Goal: Find contact information: Find contact information

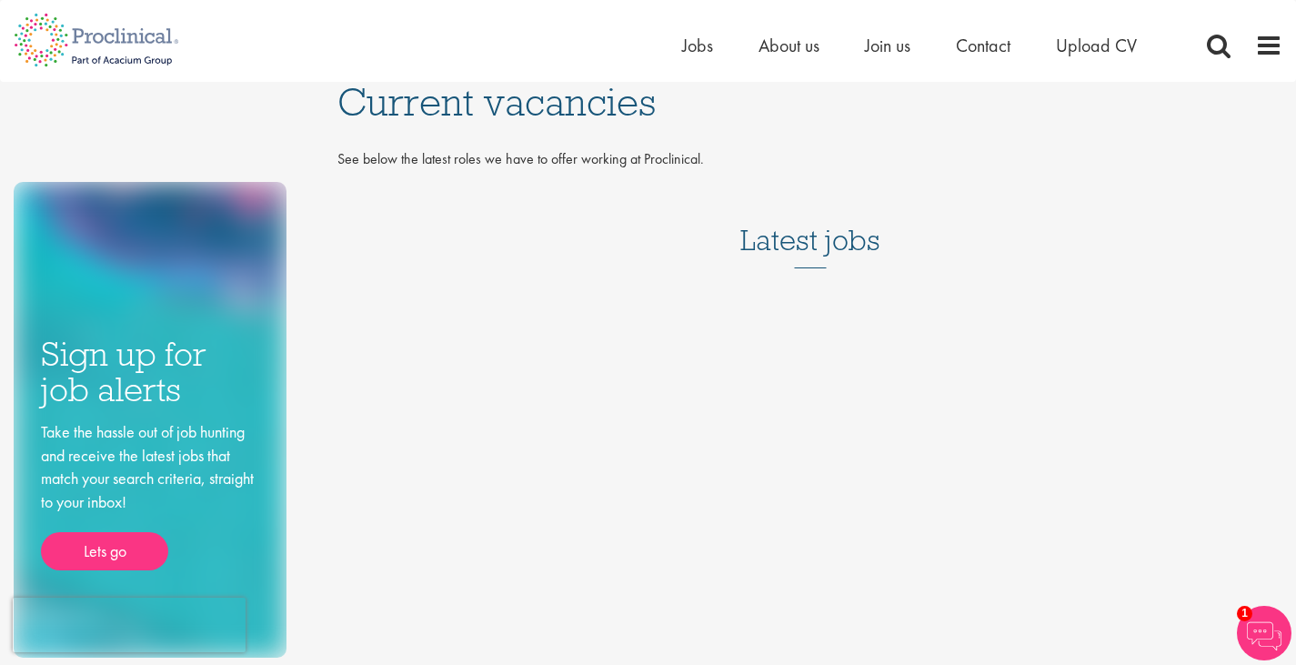
click at [838, 242] on h3 "Latest jobs" at bounding box center [810, 223] width 140 height 89
click at [980, 44] on span "Contact" at bounding box center [983, 46] width 55 height 24
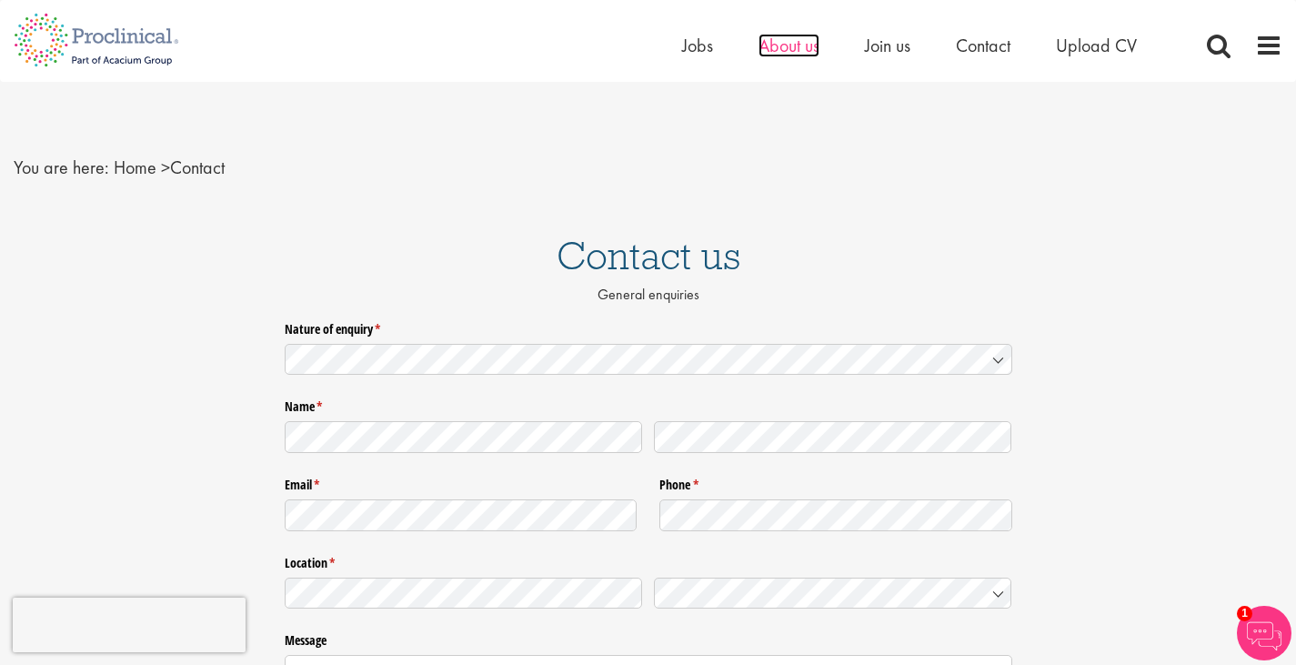
click at [790, 40] on span "About us" at bounding box center [788, 46] width 61 height 24
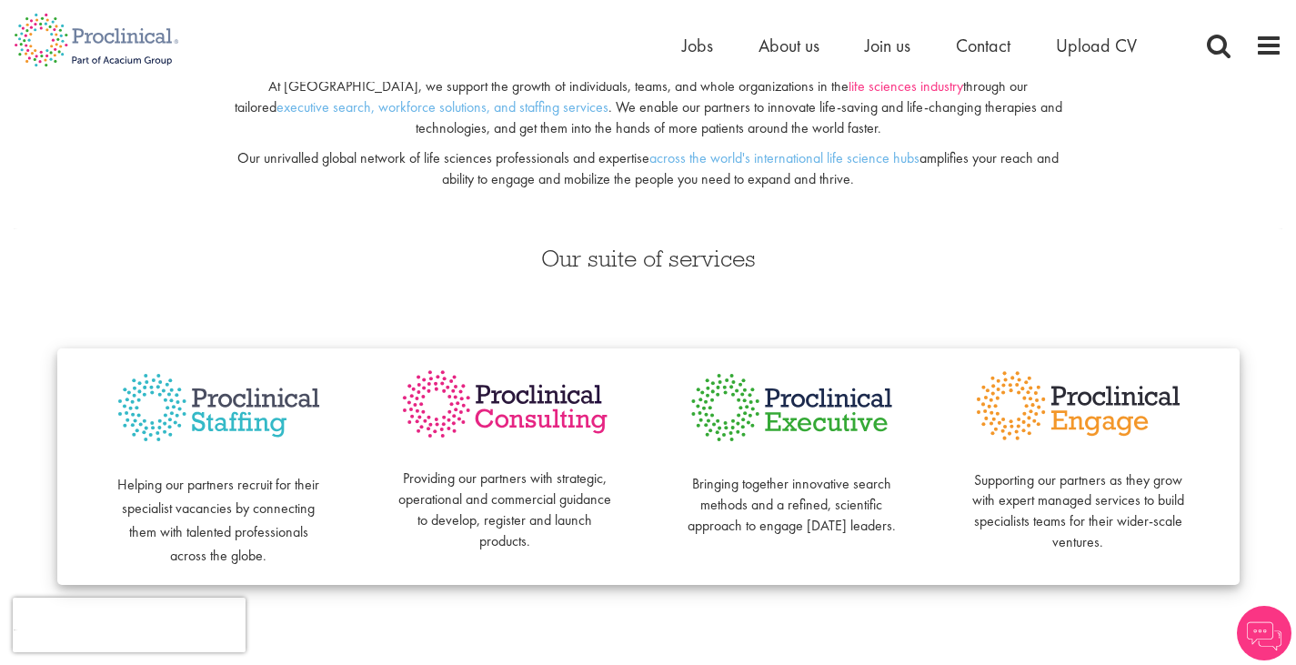
scroll to position [273, 0]
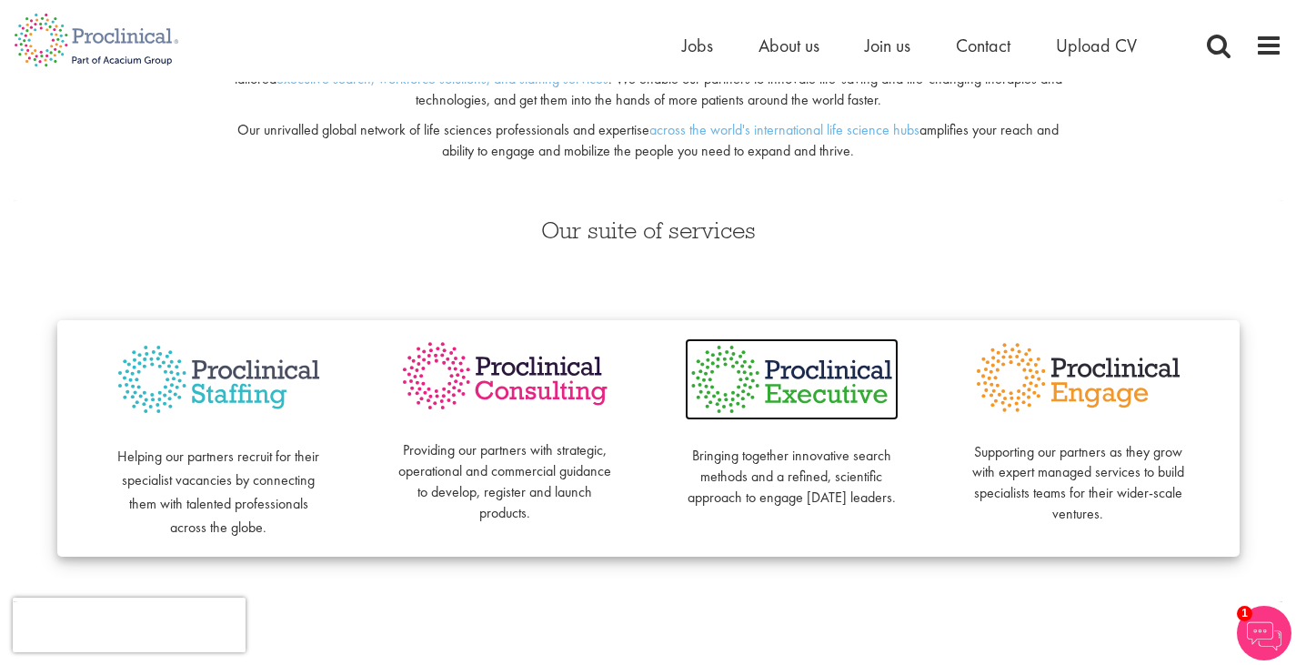
click at [819, 391] on img at bounding box center [792, 379] width 214 height 82
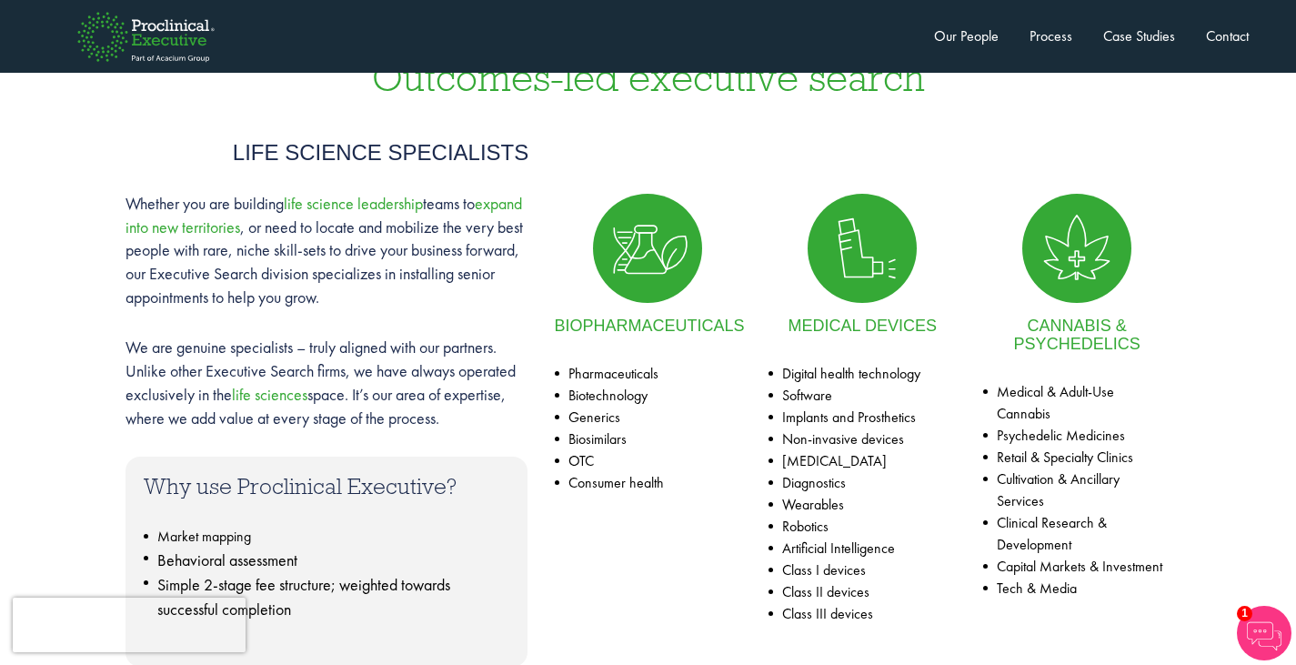
scroll to position [818, 0]
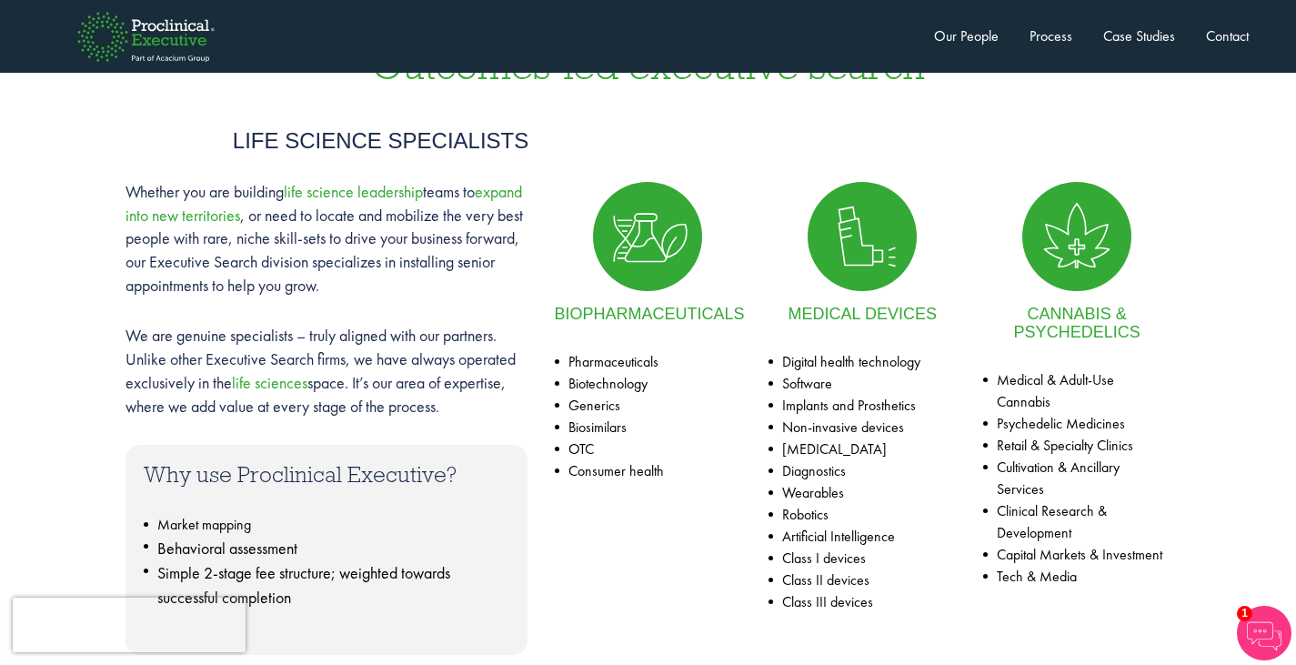
click at [594, 358] on li "Pharmaceuticals" at bounding box center [648, 362] width 187 height 22
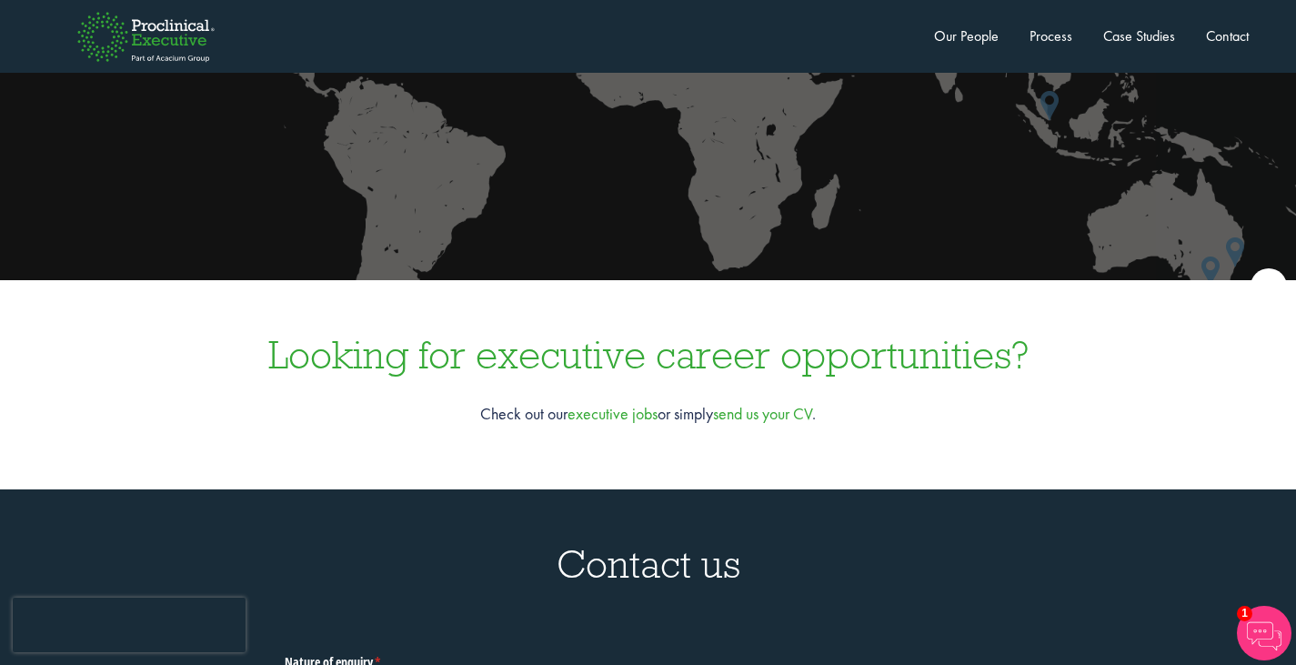
scroll to position [5274, 0]
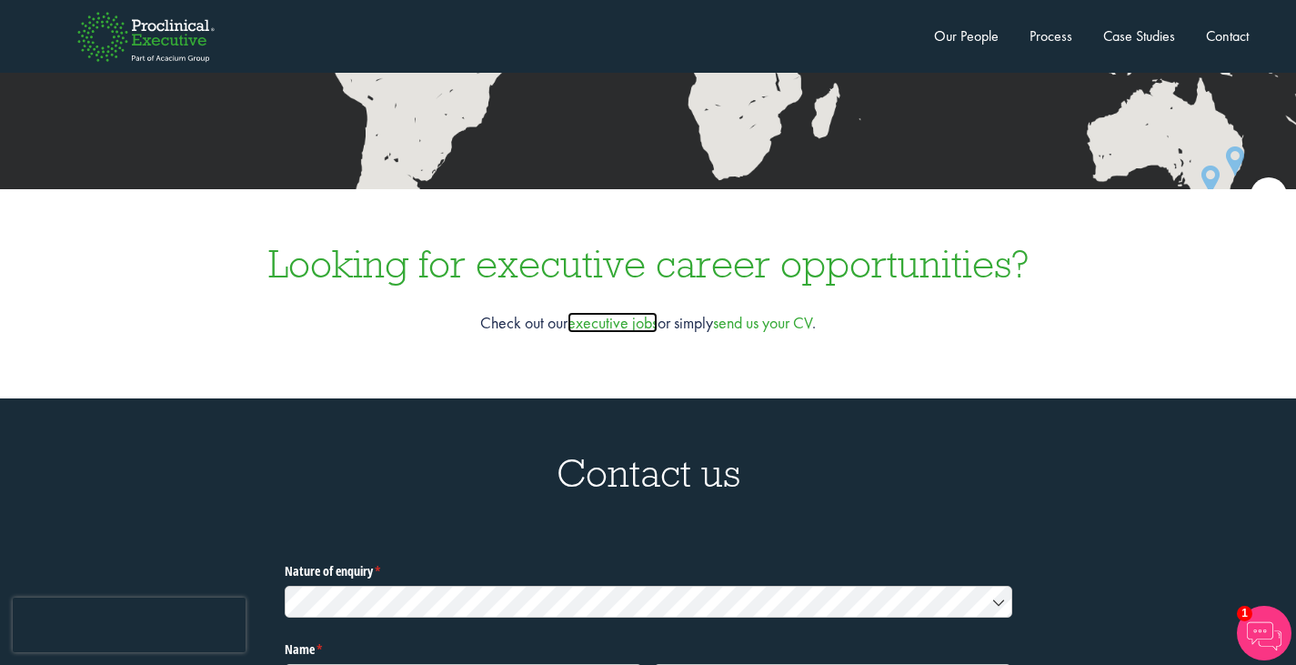
click at [594, 312] on link "executive jobs" at bounding box center [612, 322] width 90 height 21
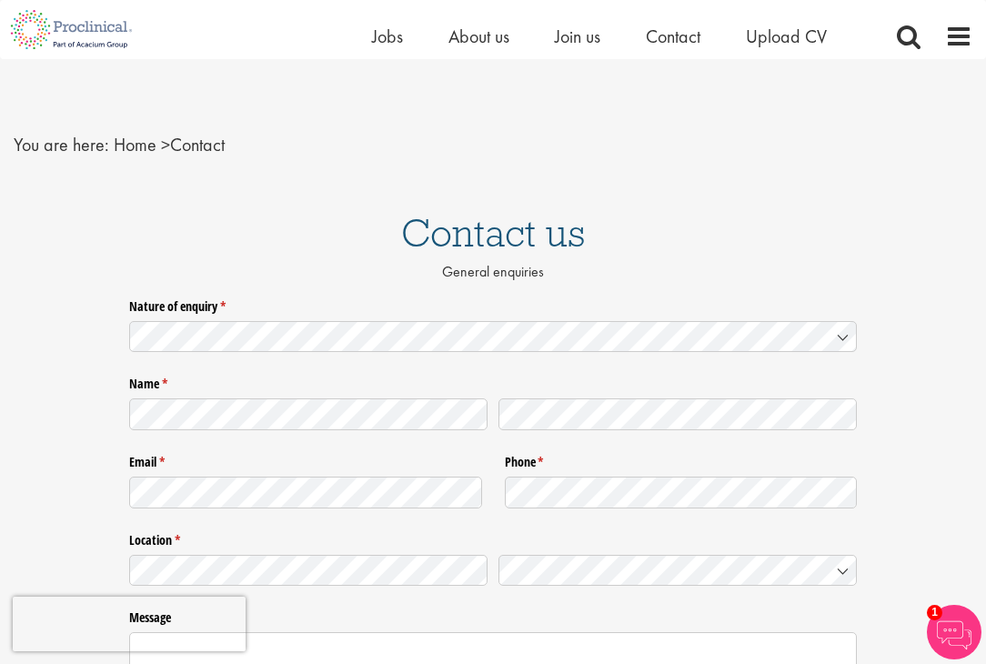
scroll to position [91, 0]
